Goal: Register for event/course

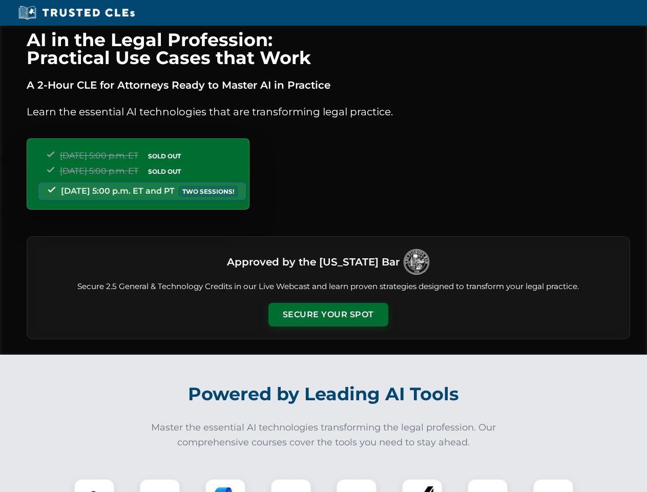
click at [328, 315] on button "Secure Your Spot" at bounding box center [329, 315] width 120 height 24
click at [94, 485] on img at bounding box center [94, 499] width 30 height 30
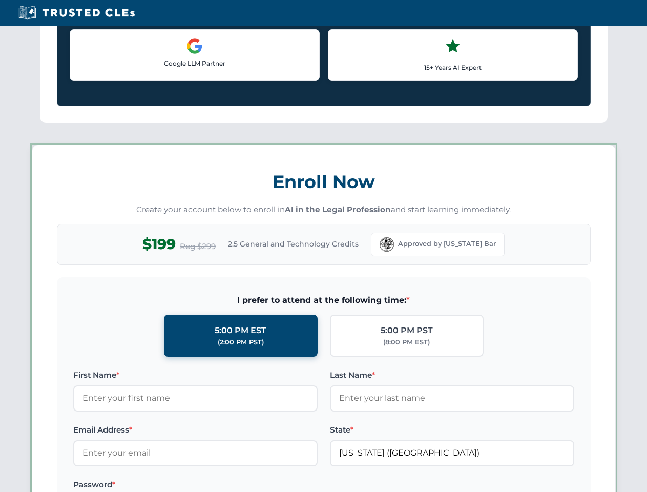
click at [226, 485] on label "Password *" at bounding box center [195, 485] width 245 height 12
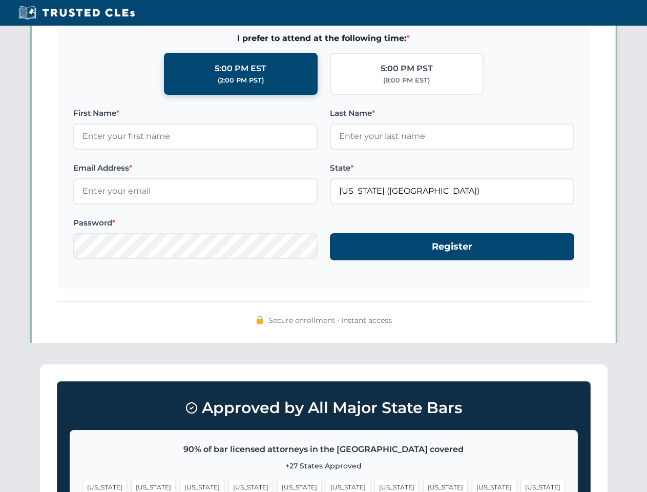
click at [472, 485] on span "[US_STATE]" at bounding box center [494, 487] width 45 height 15
